Goal: Book appointment/travel/reservation

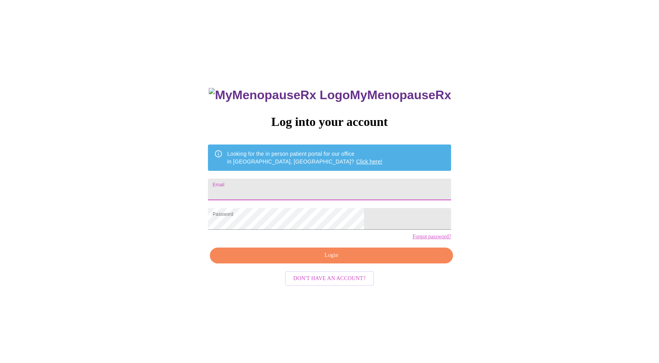
click at [351, 189] on input "Email" at bounding box center [329, 190] width 243 height 22
type input "[EMAIL_ADDRESS][DOMAIN_NAME]"
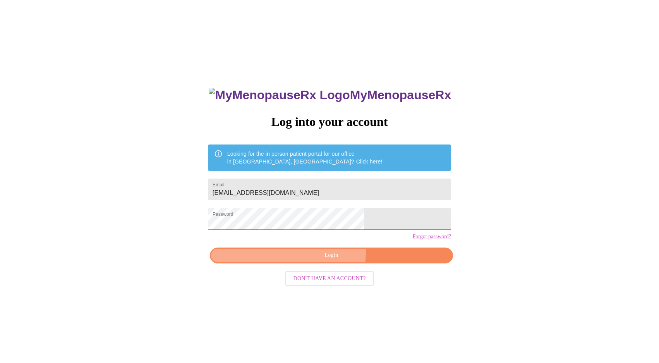
click at [300, 263] on button "Login" at bounding box center [331, 256] width 243 height 16
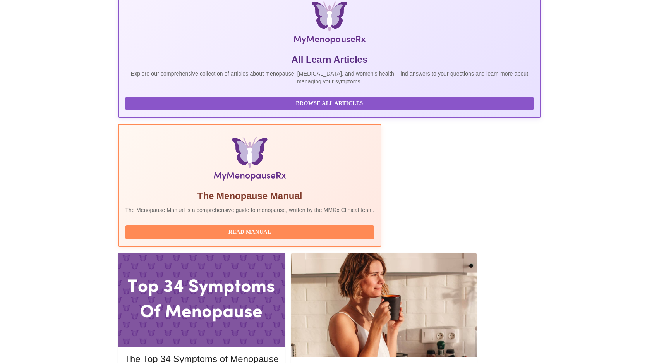
scroll to position [133, 0]
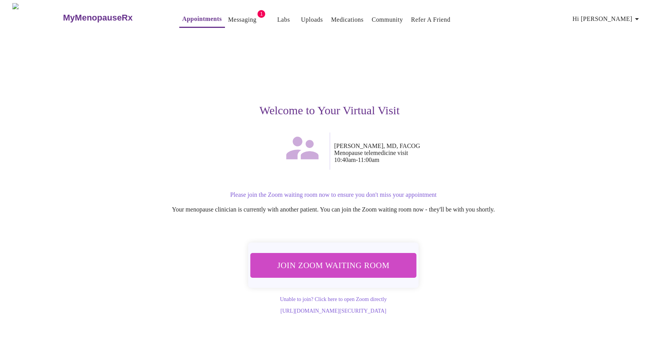
click at [378, 267] on span "Join Zoom Waiting Room" at bounding box center [334, 265] width 146 height 14
